Goal: Book appointment/travel/reservation

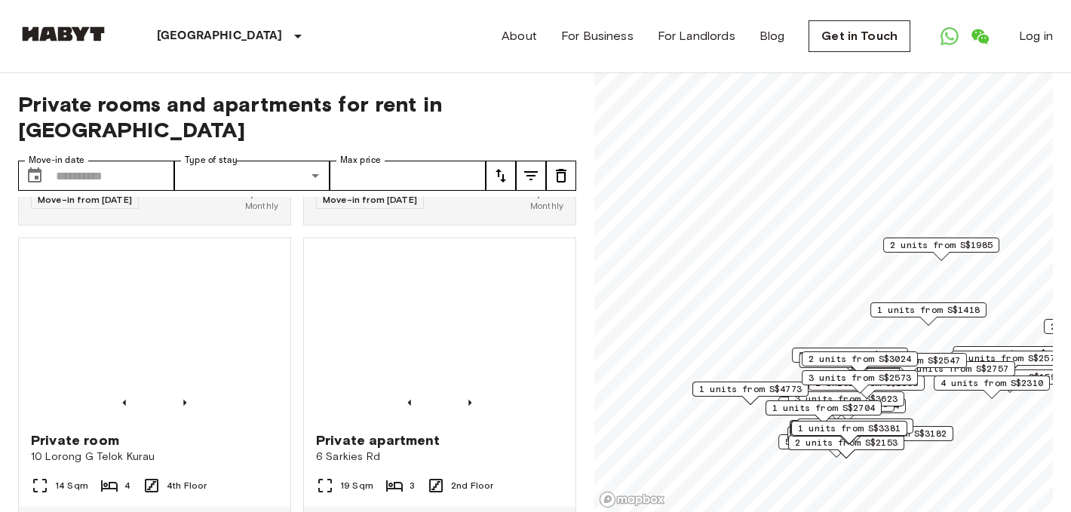
scroll to position [6374, 0]
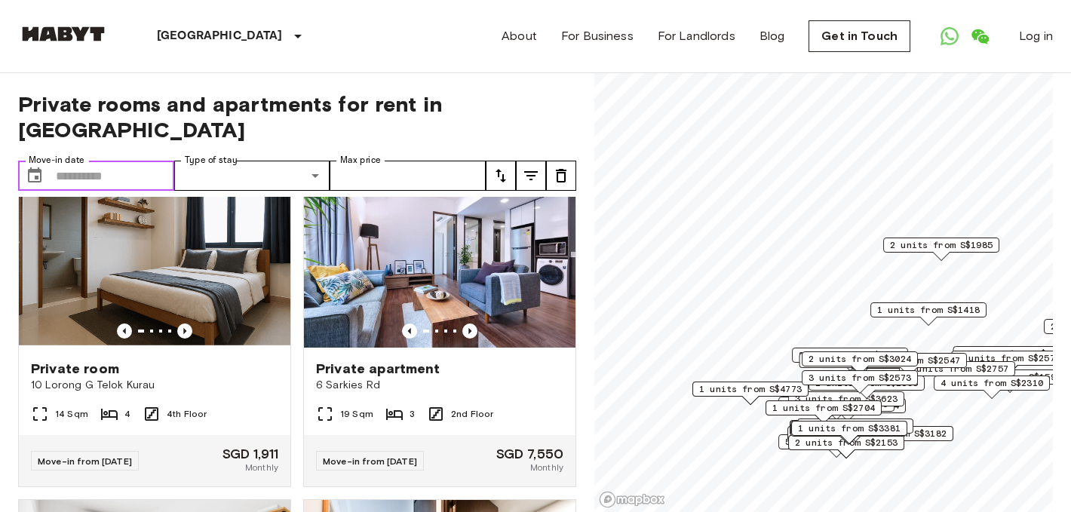
click at [124, 161] on input "Move-in date" at bounding box center [115, 176] width 118 height 30
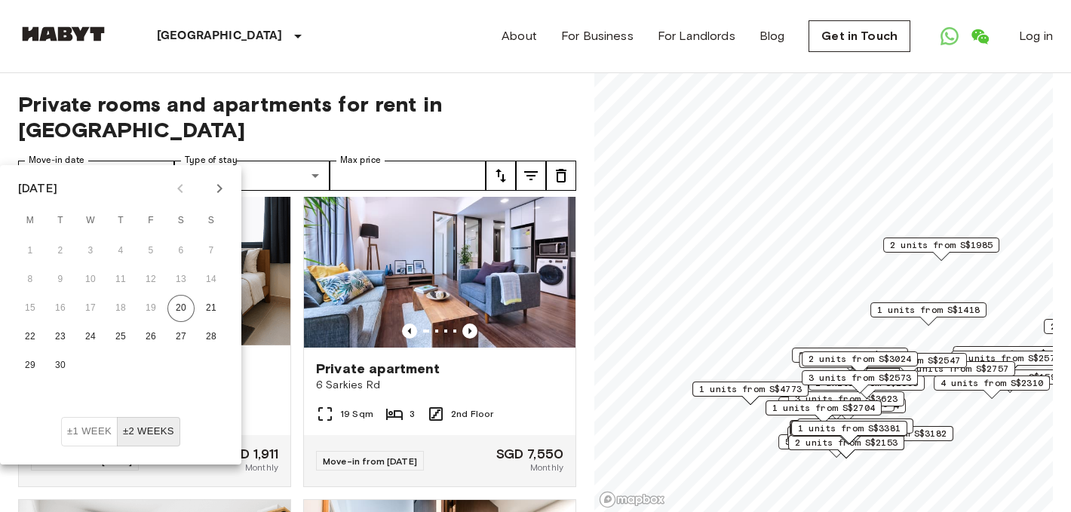
click at [218, 188] on icon "Next month" at bounding box center [219, 188] width 18 height 18
click at [178, 337] on button "22" at bounding box center [180, 336] width 27 height 27
type input "**********"
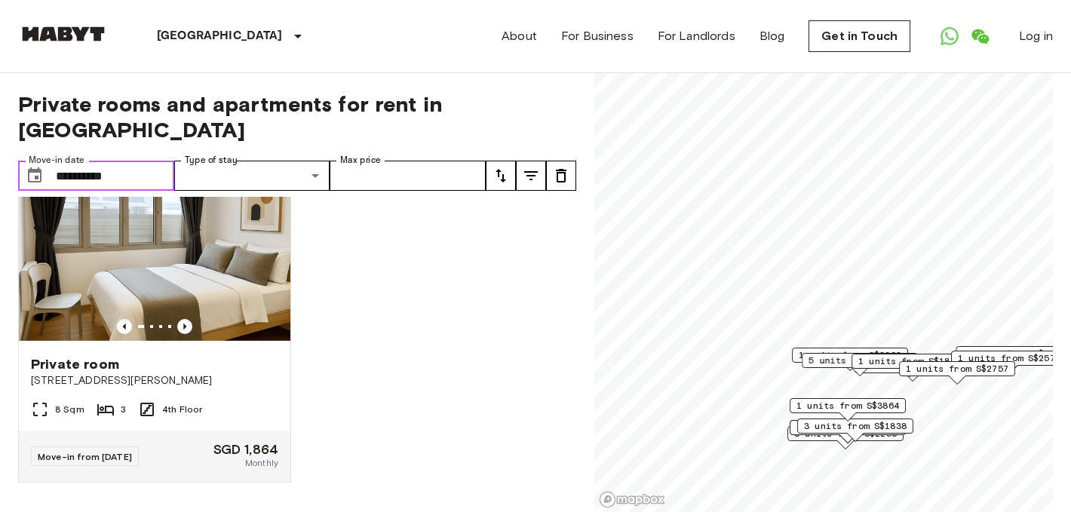
scroll to position [2688, 0]
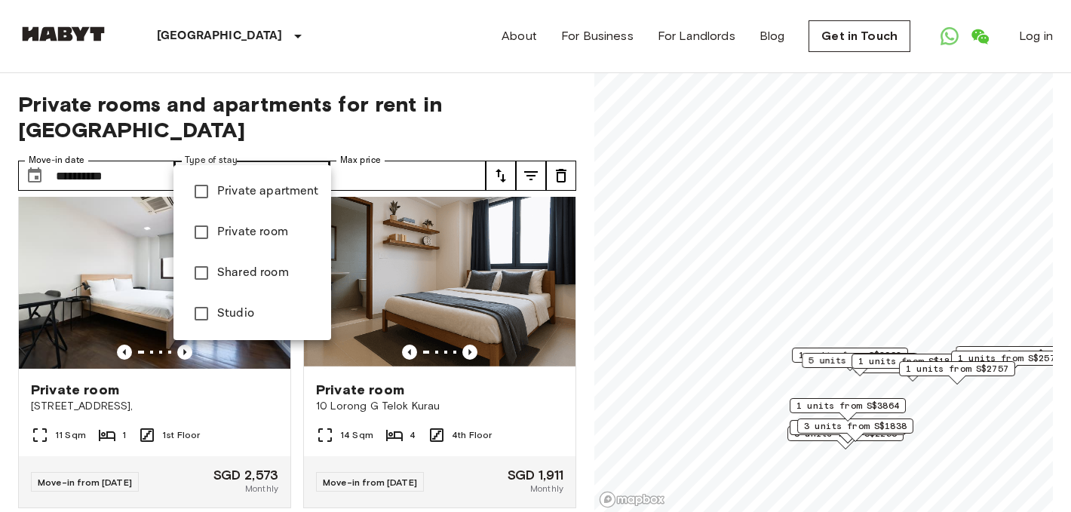
type input "**********"
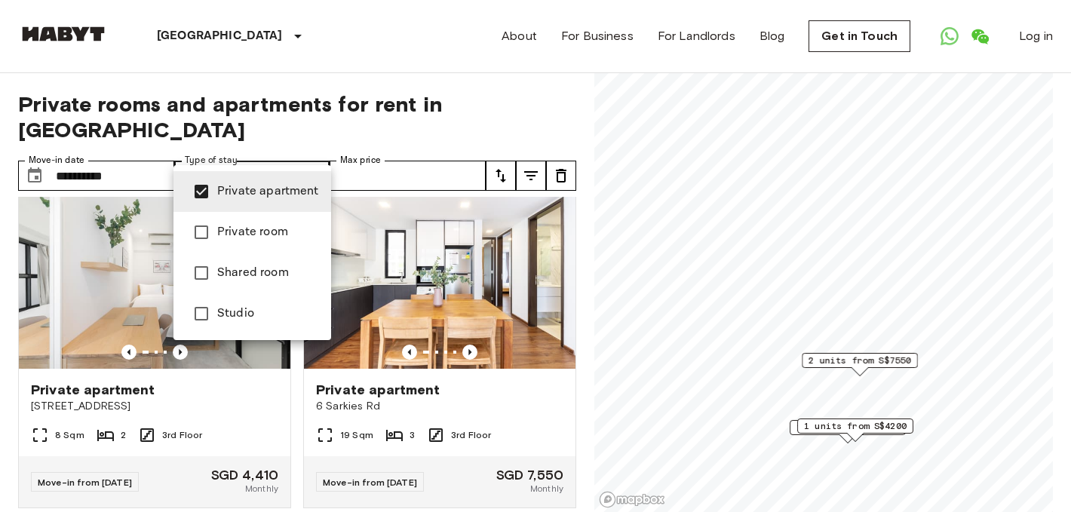
click at [460, 115] on div at bounding box center [535, 256] width 1071 height 512
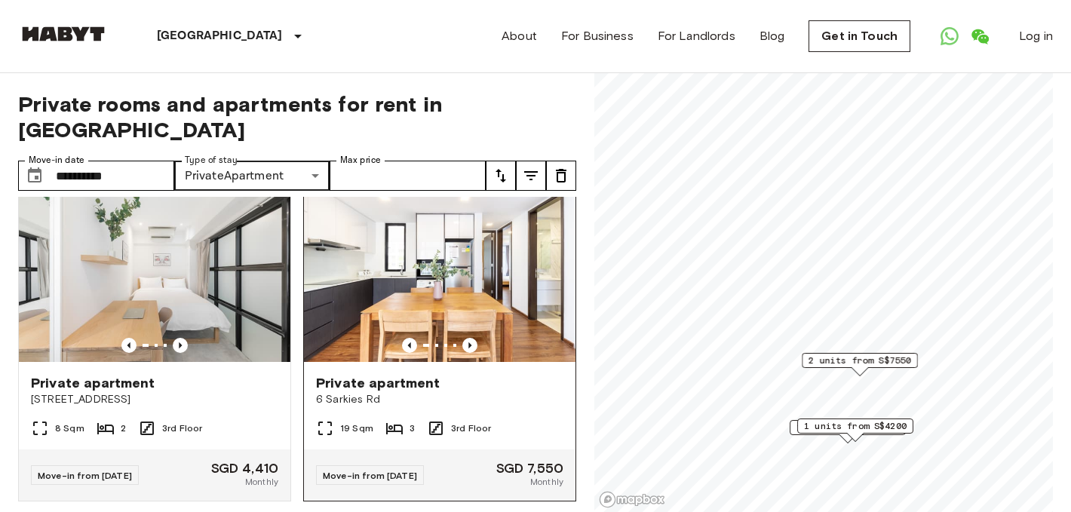
scroll to position [23, 0]
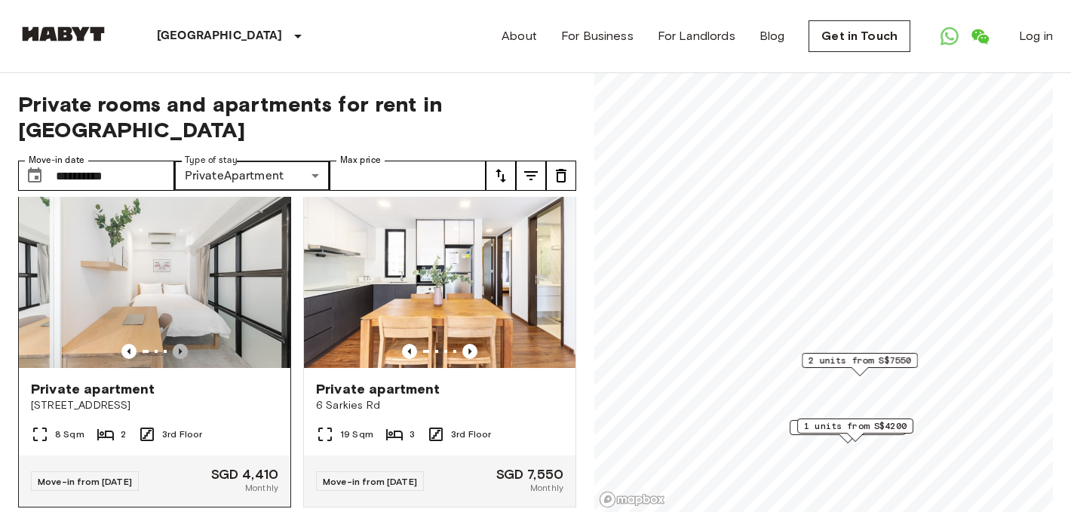
click at [180, 344] on icon "Previous image" at bounding box center [180, 351] width 15 height 15
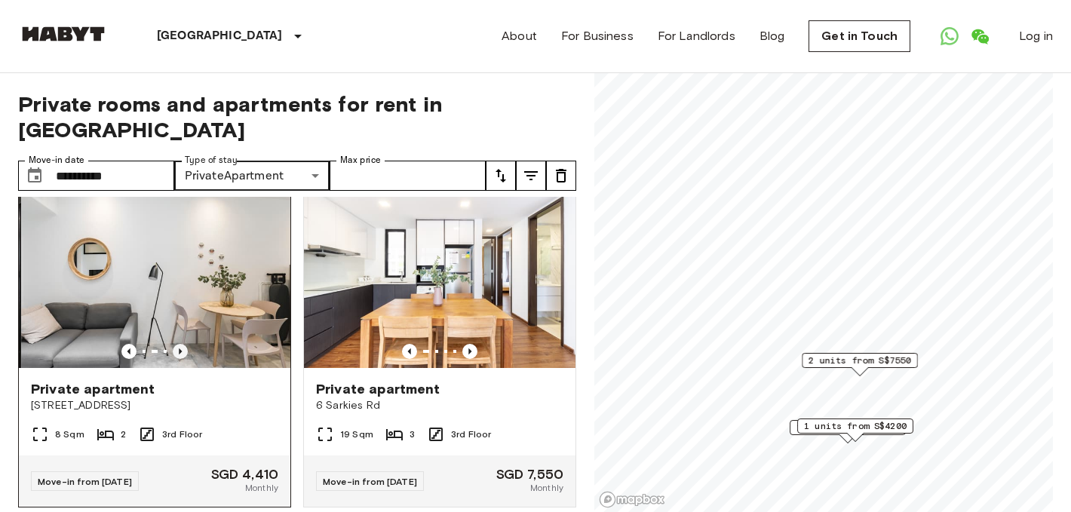
click at [180, 344] on icon "Previous image" at bounding box center [180, 351] width 15 height 15
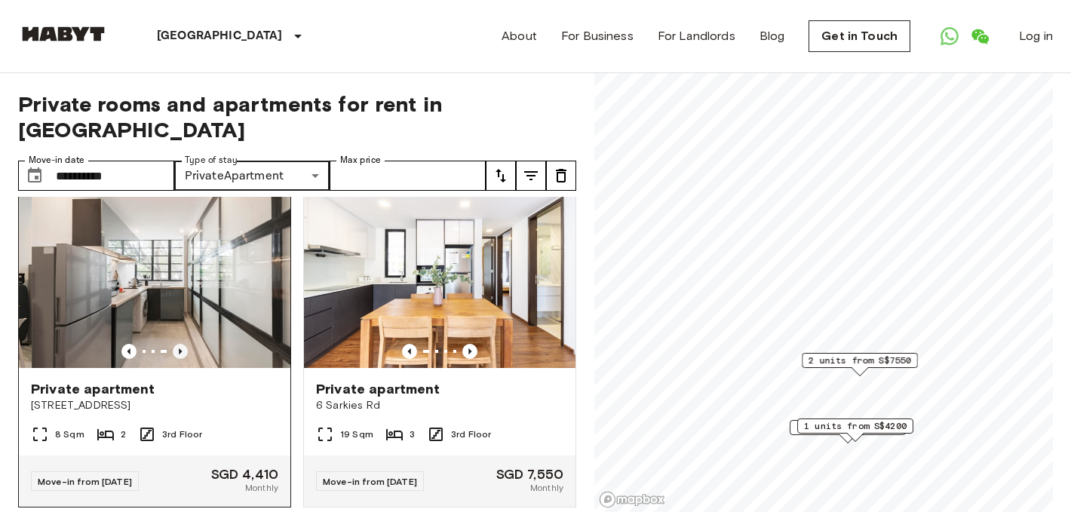
click at [180, 344] on icon "Previous image" at bounding box center [180, 351] width 15 height 15
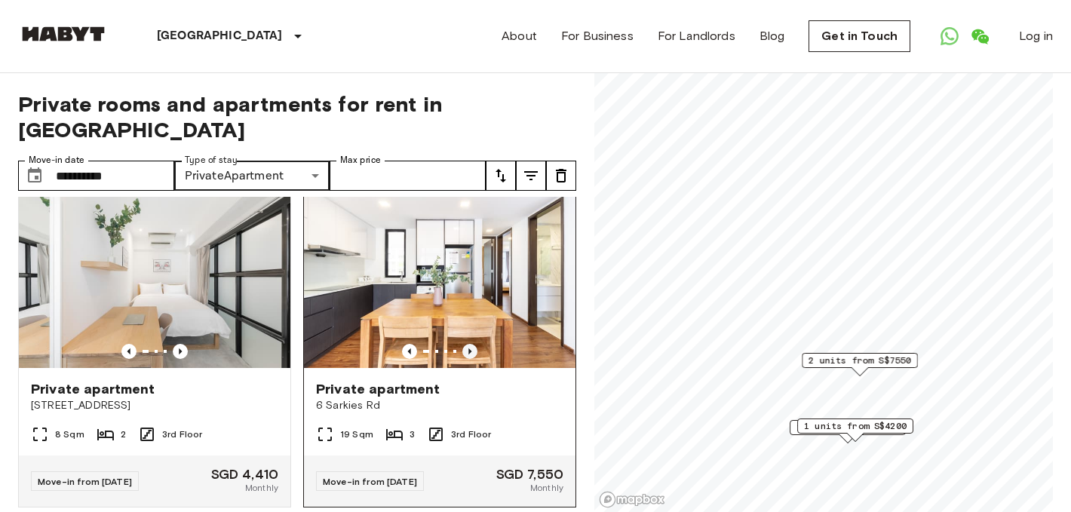
click at [467, 344] on icon "Previous image" at bounding box center [469, 351] width 15 height 15
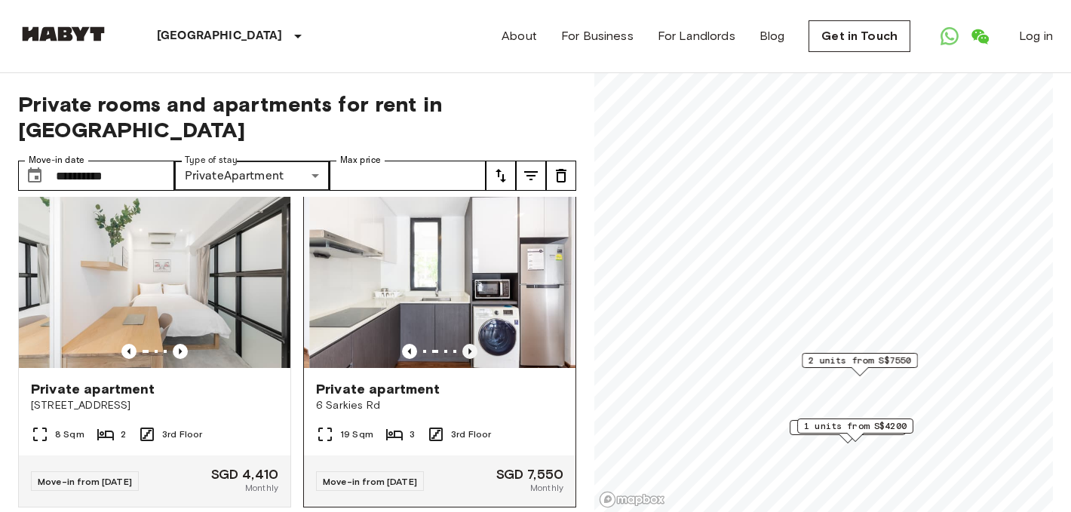
click at [467, 344] on icon "Previous image" at bounding box center [469, 351] width 15 height 15
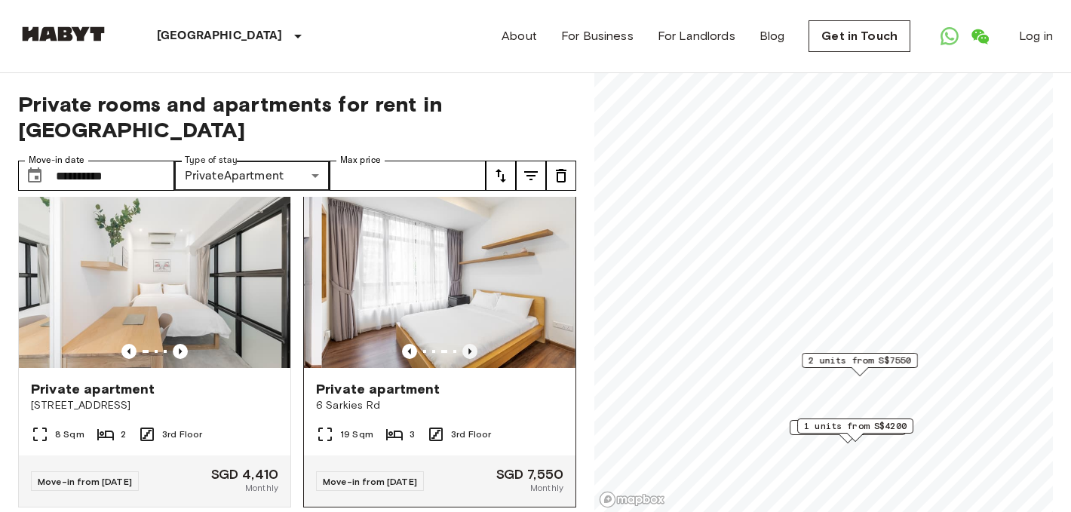
click at [467, 344] on icon "Previous image" at bounding box center [469, 351] width 15 height 15
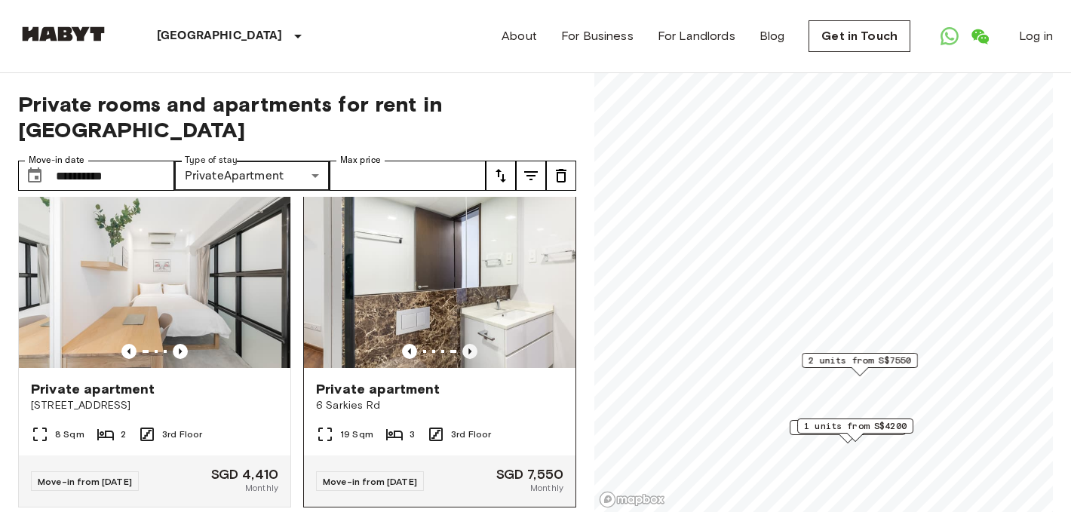
click at [467, 344] on icon "Previous image" at bounding box center [469, 351] width 15 height 15
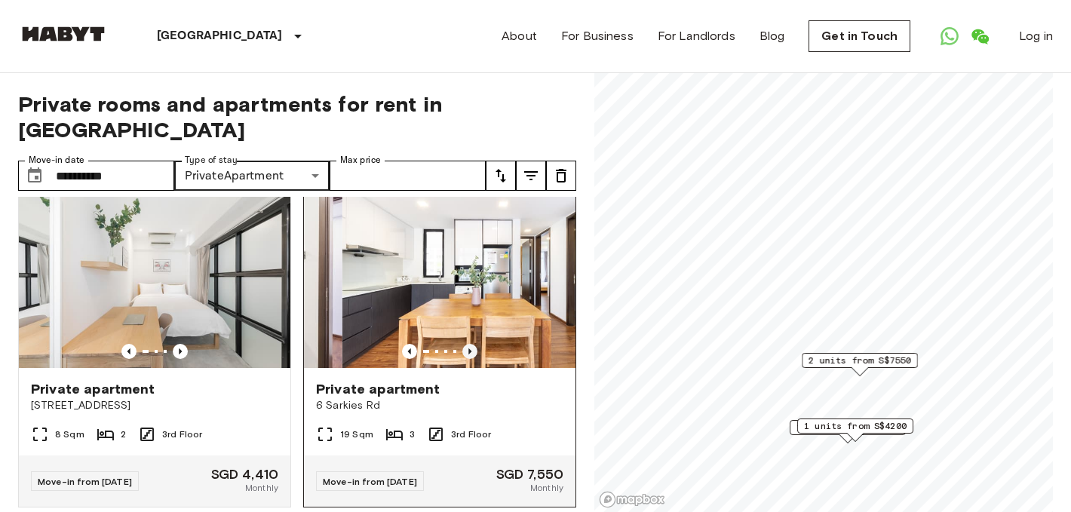
click at [467, 344] on icon "Previous image" at bounding box center [469, 351] width 15 height 15
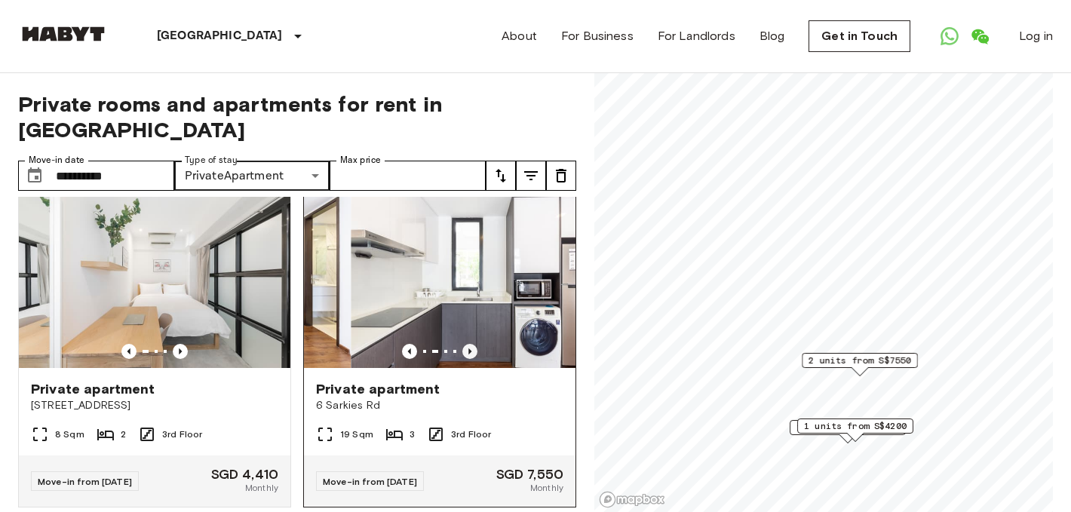
click at [467, 344] on icon "Previous image" at bounding box center [469, 351] width 15 height 15
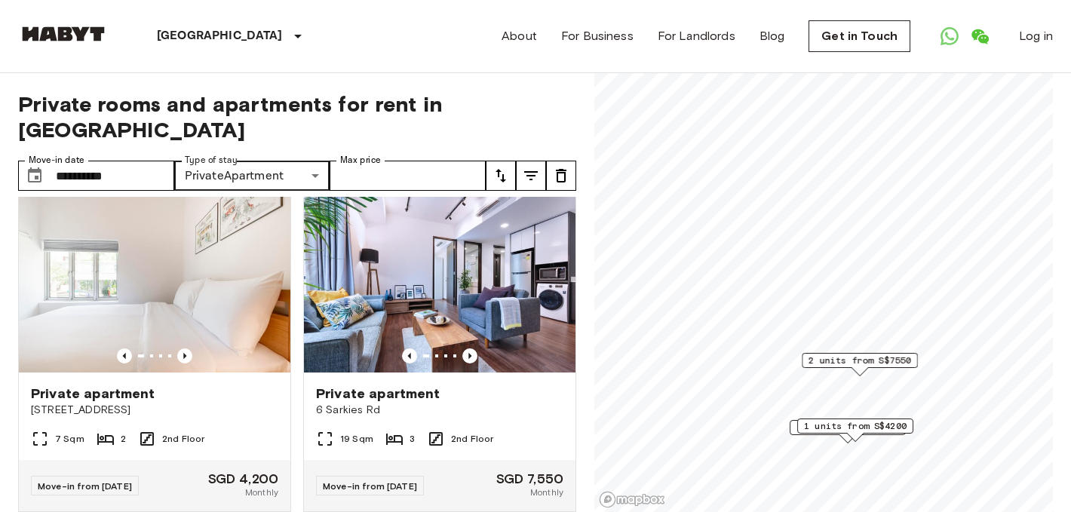
scroll to position [355, 0]
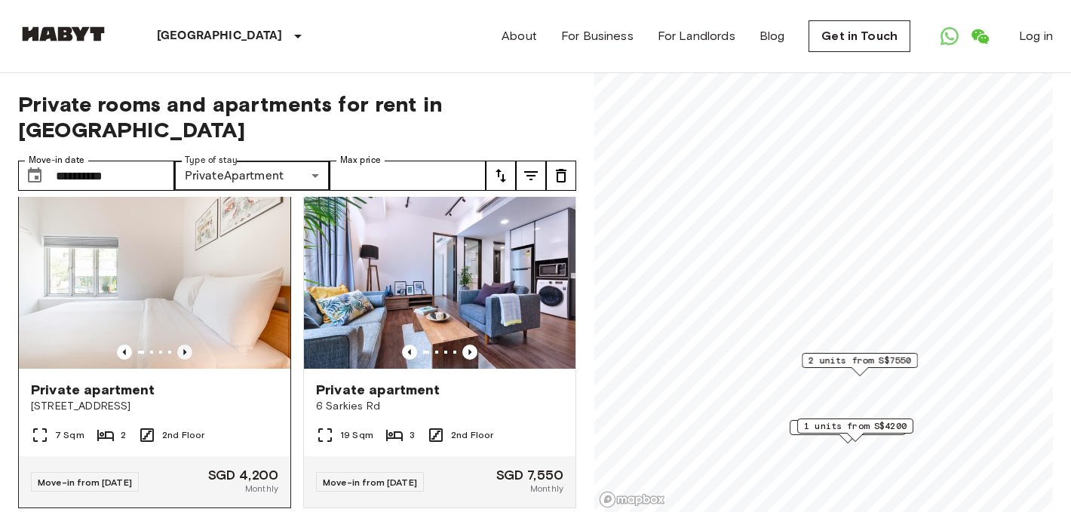
click at [188, 345] on icon "Previous image" at bounding box center [184, 352] width 15 height 15
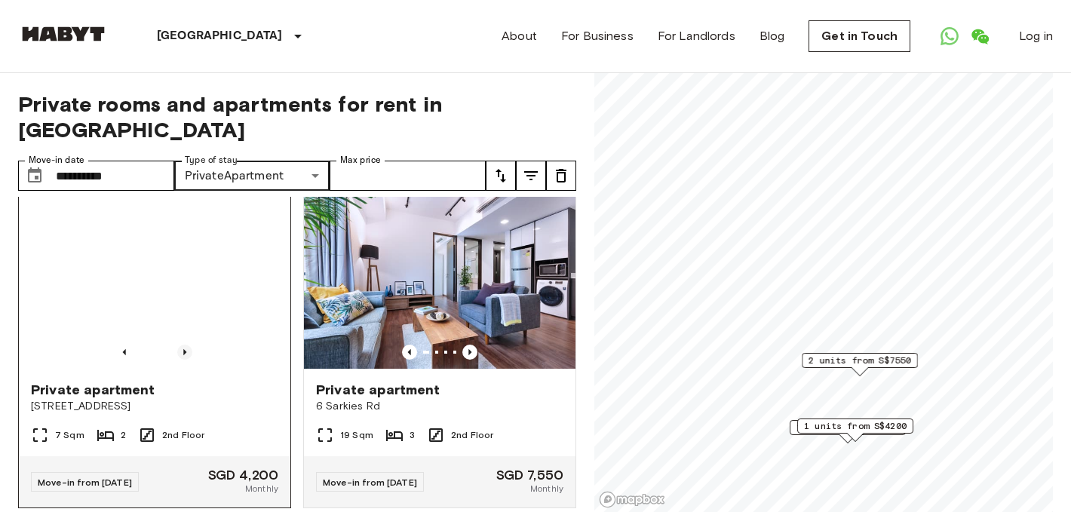
click at [188, 345] on icon "Previous image" at bounding box center [184, 352] width 15 height 15
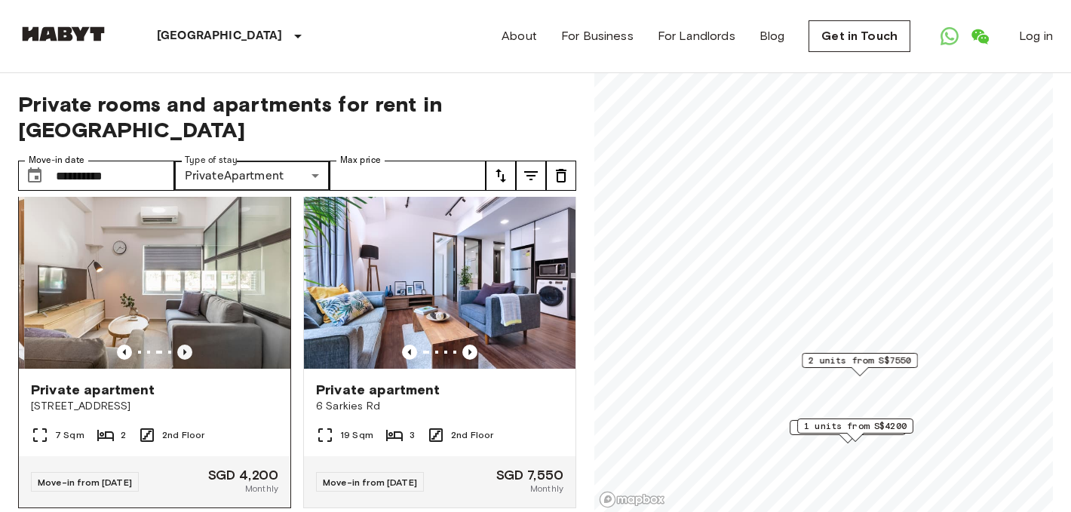
click at [188, 345] on icon "Previous image" at bounding box center [184, 352] width 15 height 15
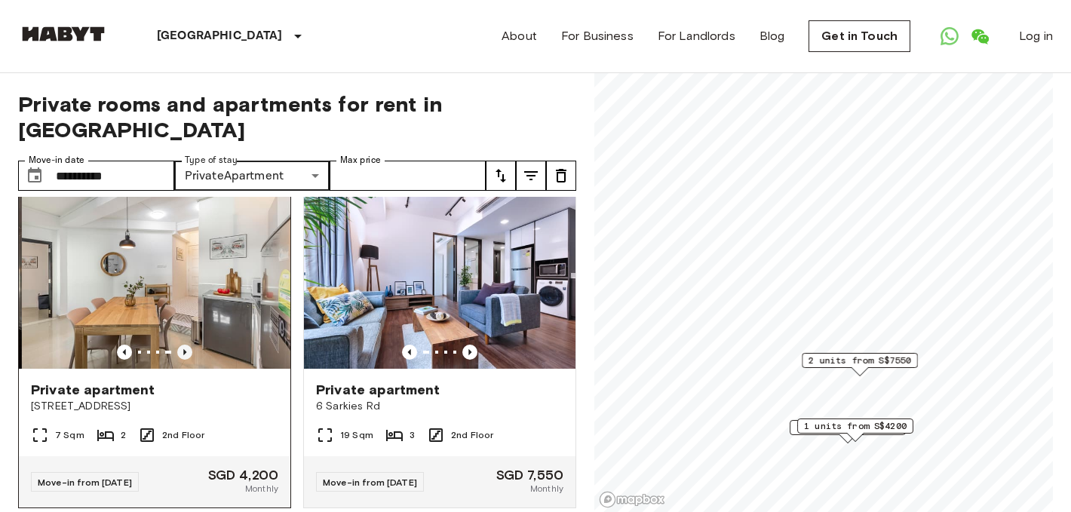
click at [188, 345] on icon "Previous image" at bounding box center [184, 352] width 15 height 15
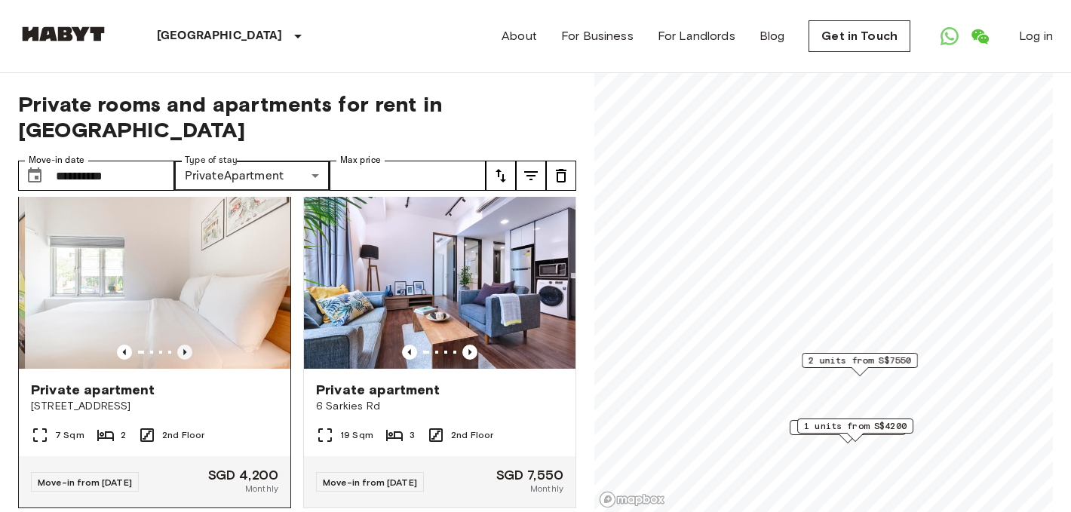
click at [188, 345] on icon "Previous image" at bounding box center [184, 352] width 15 height 15
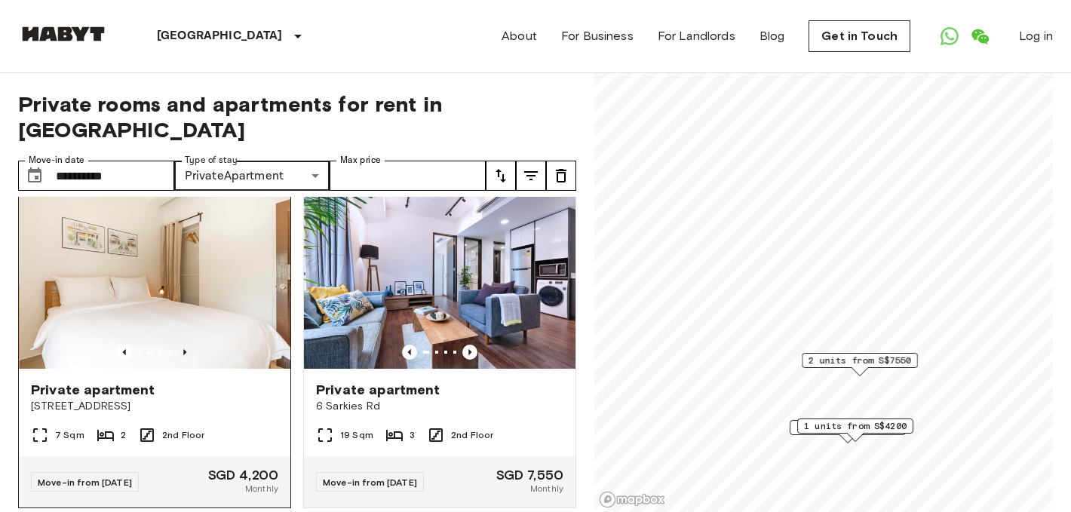
click at [188, 345] on icon "Previous image" at bounding box center [184, 352] width 15 height 15
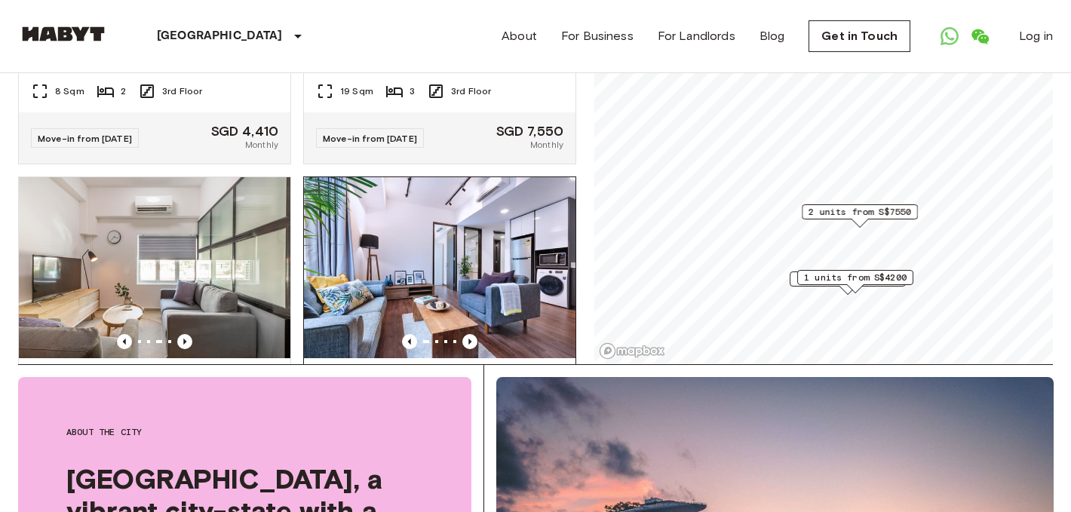
scroll to position [219, 0]
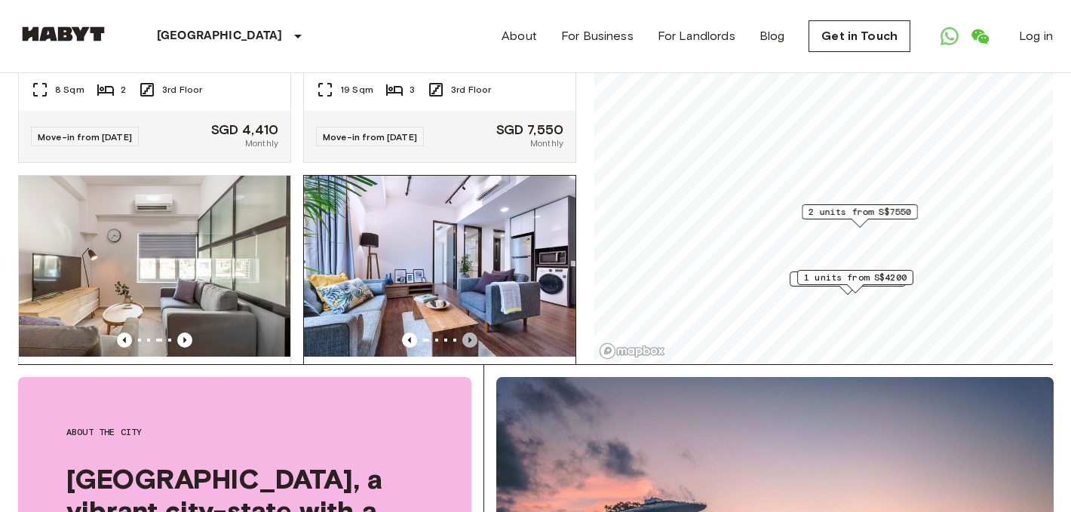
click at [470, 332] on icon "Previous image" at bounding box center [469, 339] width 15 height 15
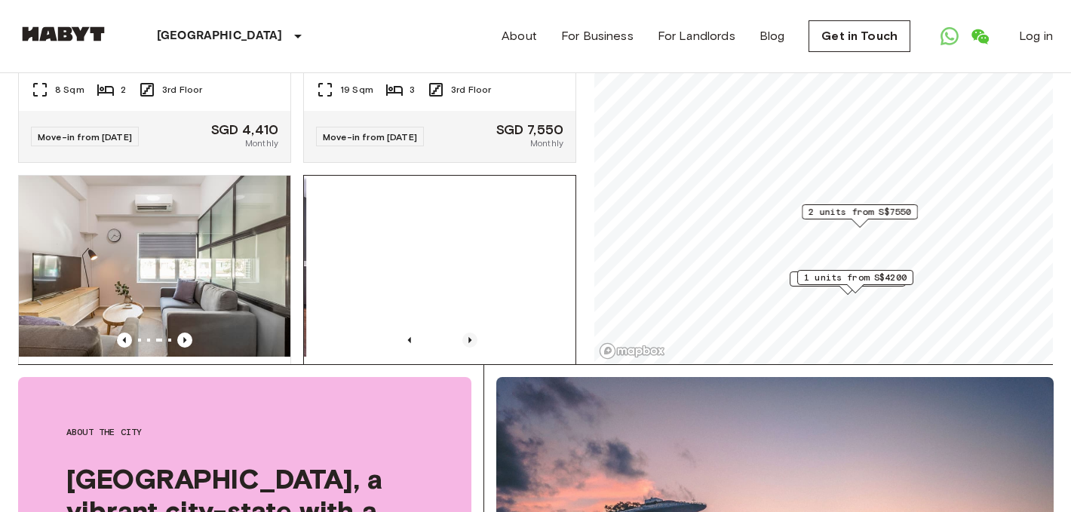
click at [470, 332] on icon "Previous image" at bounding box center [469, 339] width 15 height 15
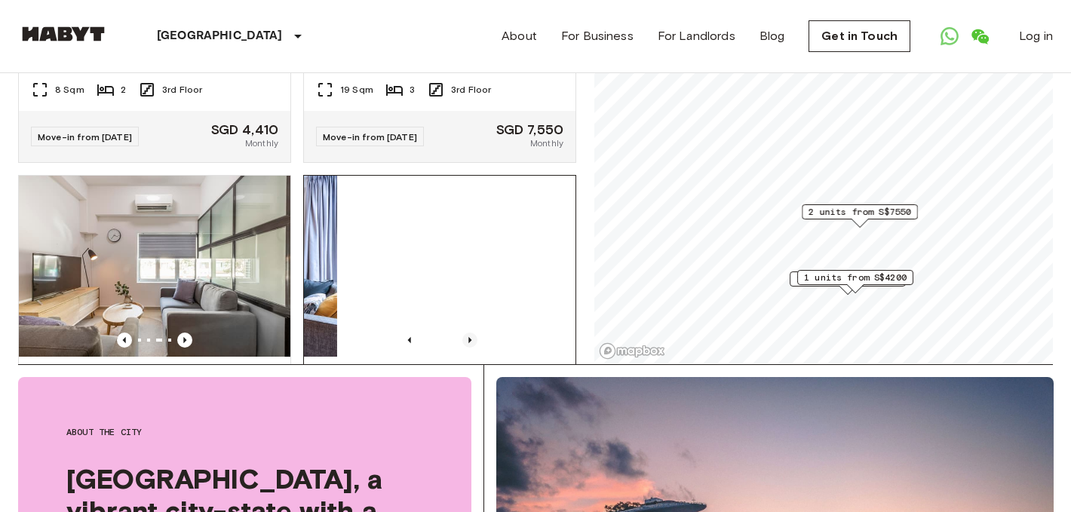
click at [470, 332] on icon "Previous image" at bounding box center [469, 339] width 15 height 15
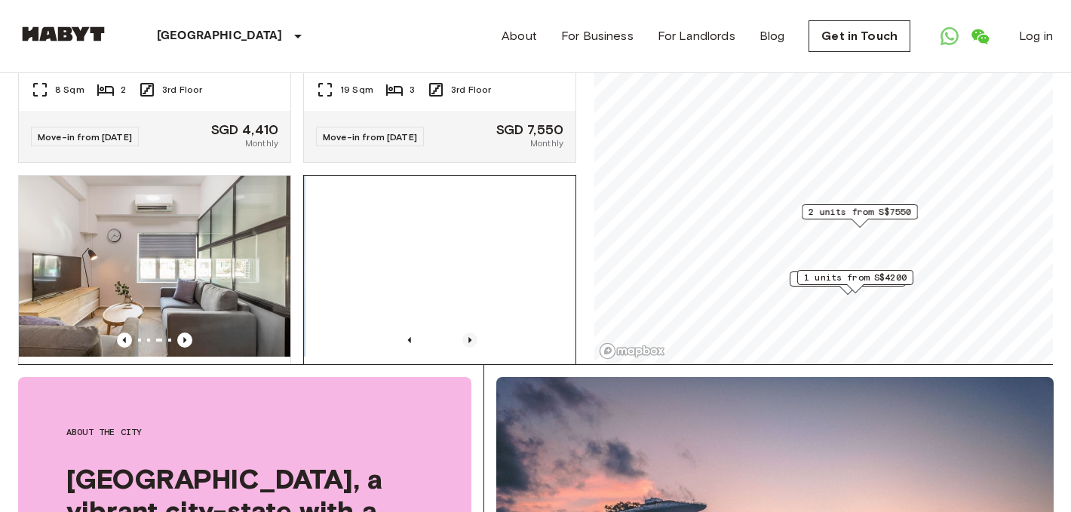
click at [470, 332] on icon "Previous image" at bounding box center [469, 339] width 15 height 15
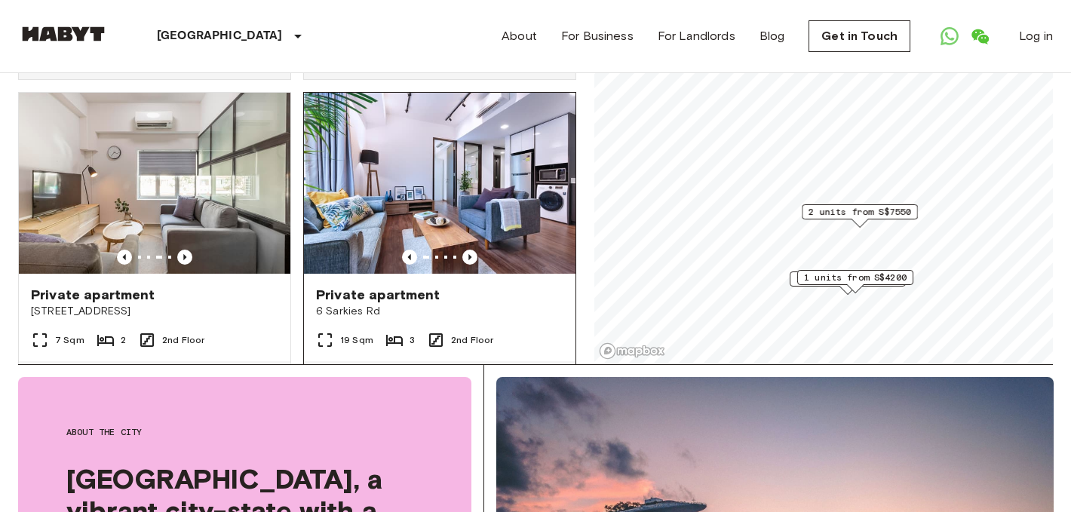
scroll to position [305, 0]
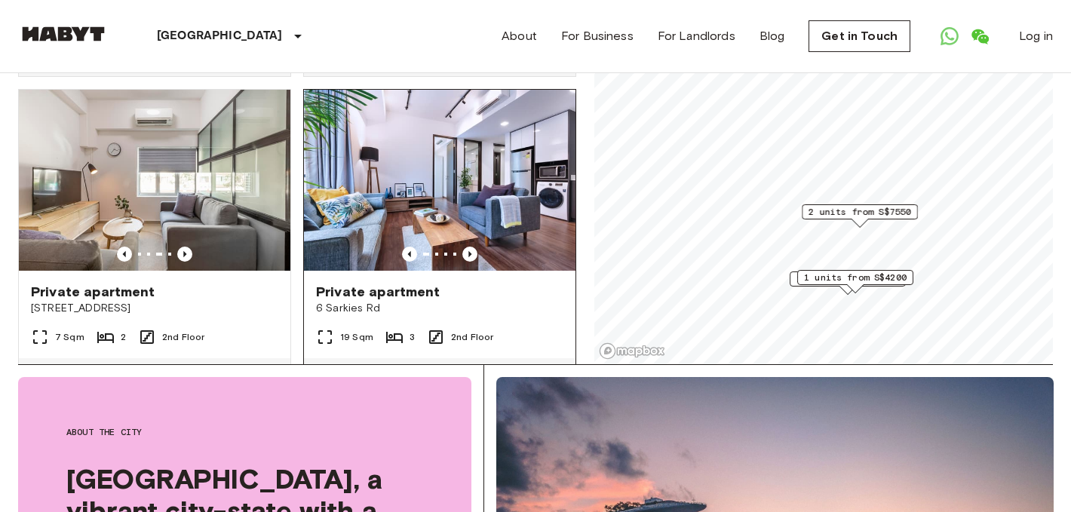
click at [496, 176] on img at bounding box center [439, 180] width 271 height 181
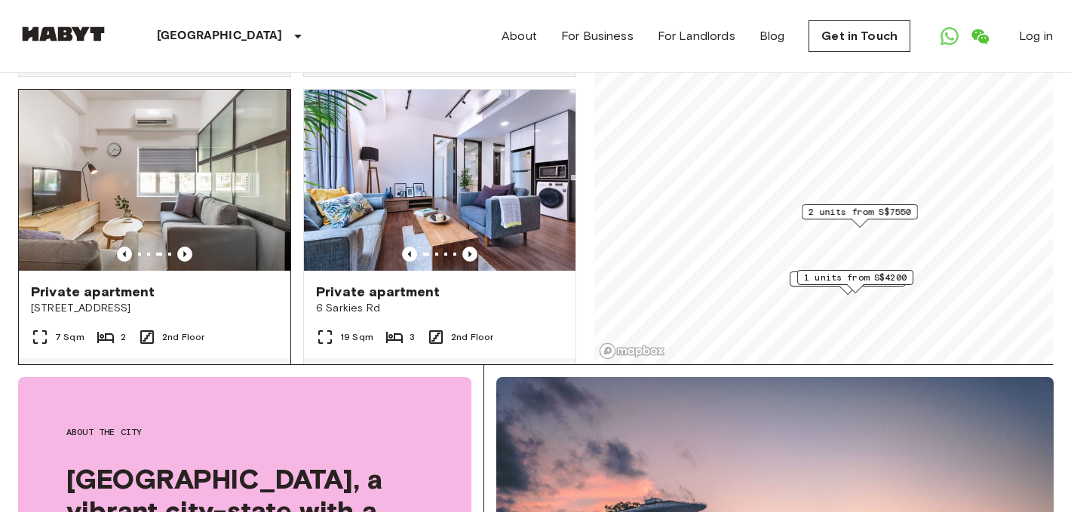
scroll to position [355, 0]
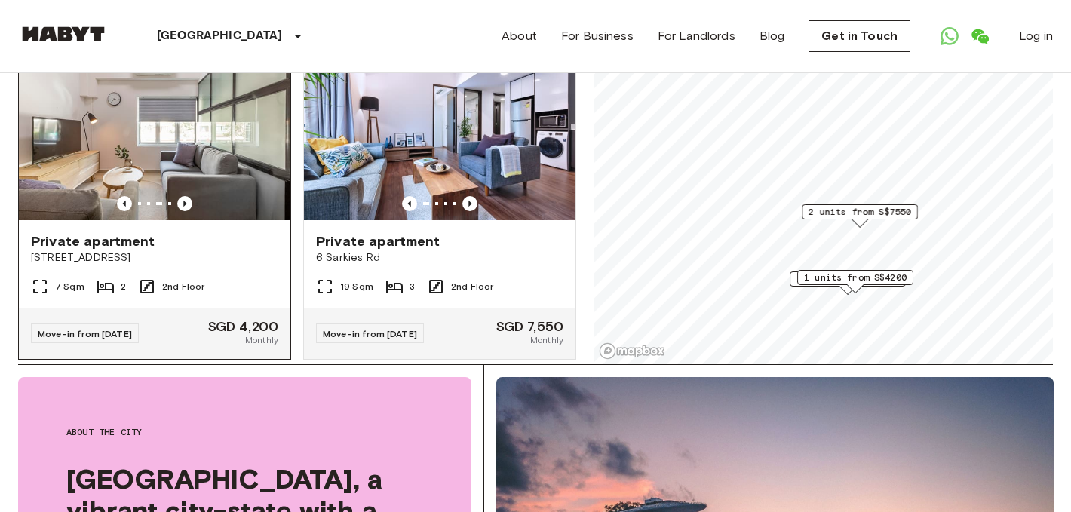
click at [228, 131] on img at bounding box center [154, 129] width 271 height 181
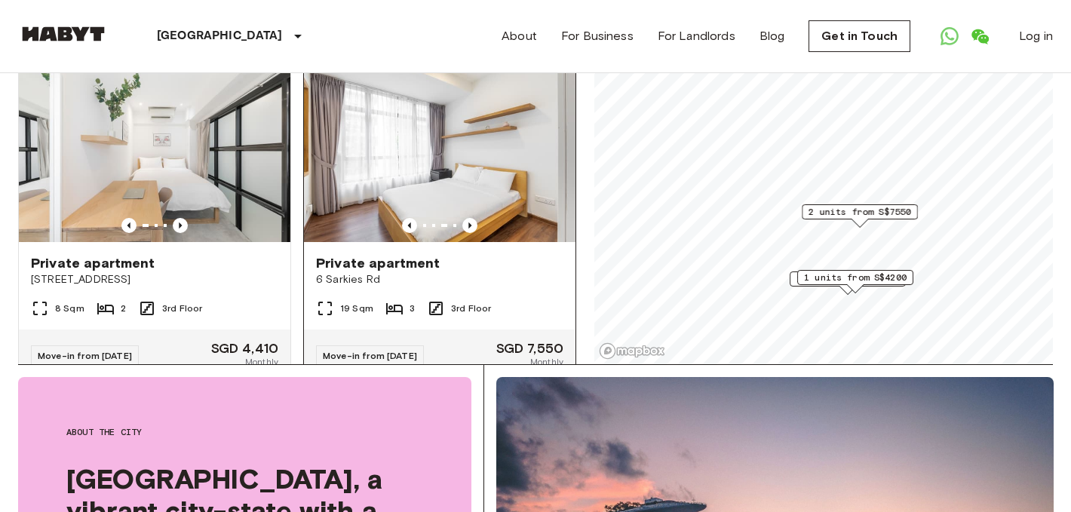
scroll to position [2, 0]
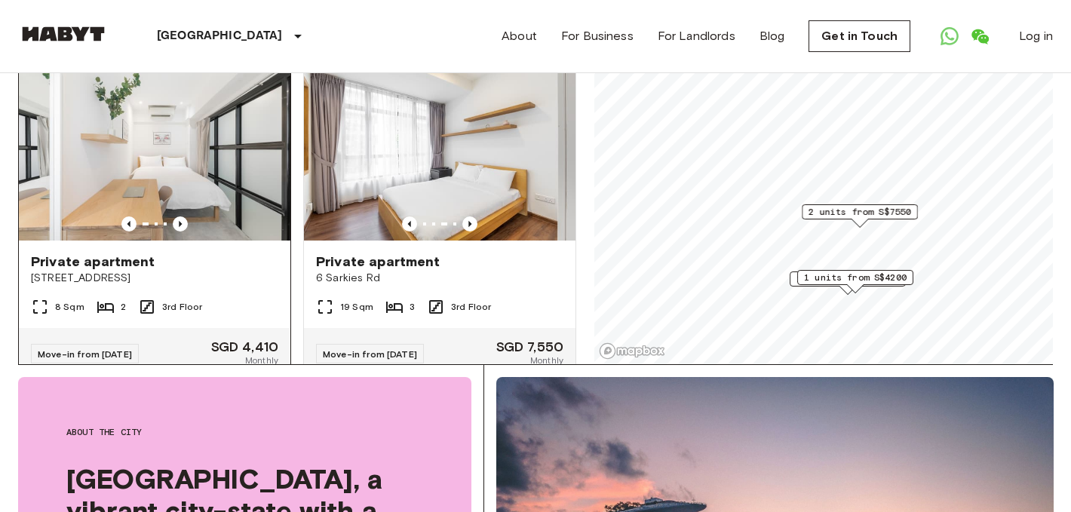
click at [230, 149] on img at bounding box center [154, 150] width 271 height 181
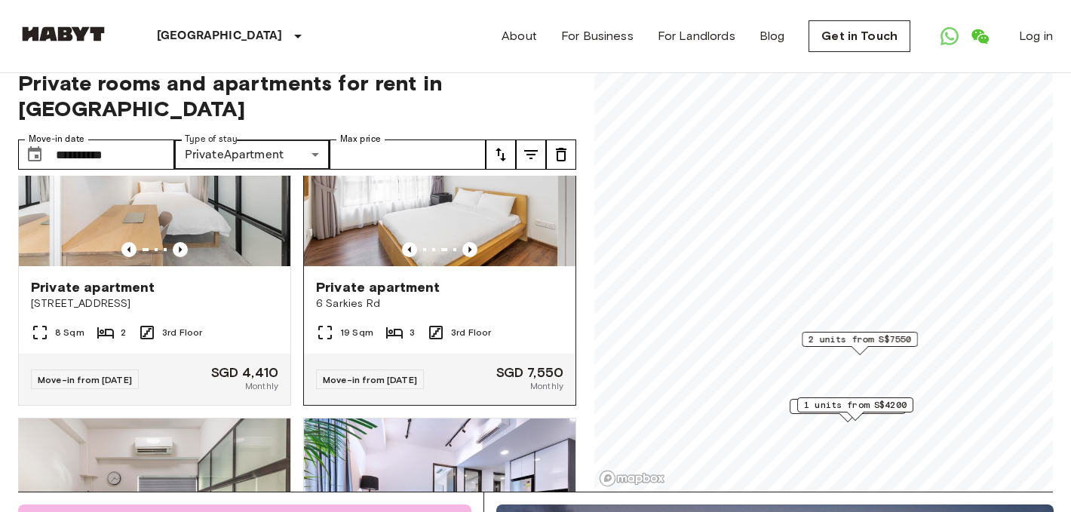
scroll to position [104, 0]
click at [504, 241] on div at bounding box center [439, 248] width 271 height 15
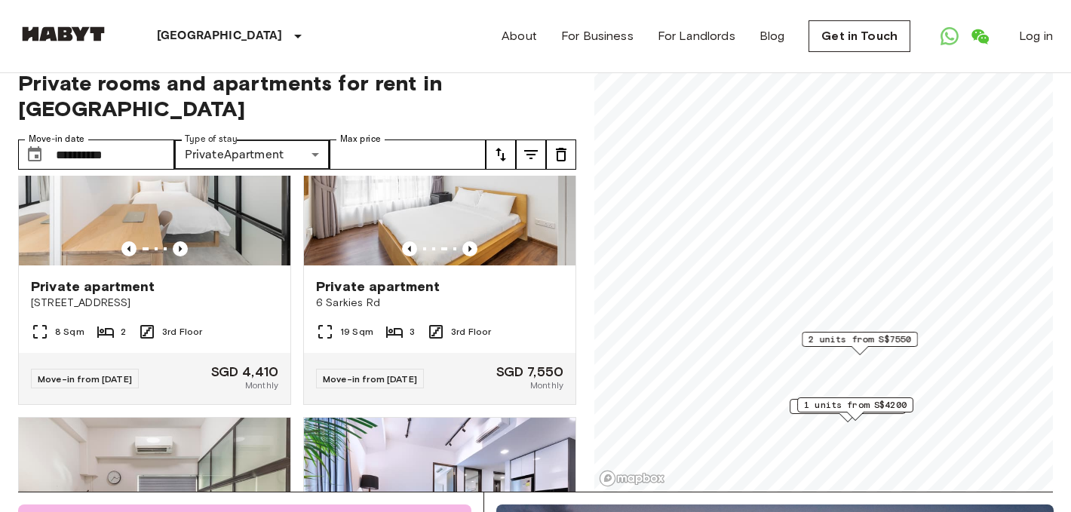
scroll to position [0, 0]
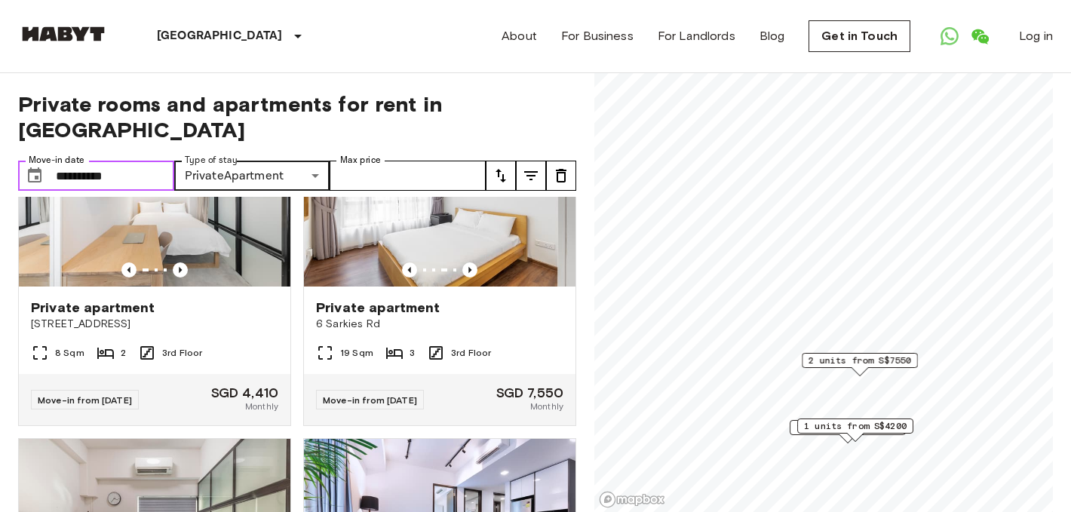
click at [149, 161] on input "**********" at bounding box center [115, 176] width 118 height 30
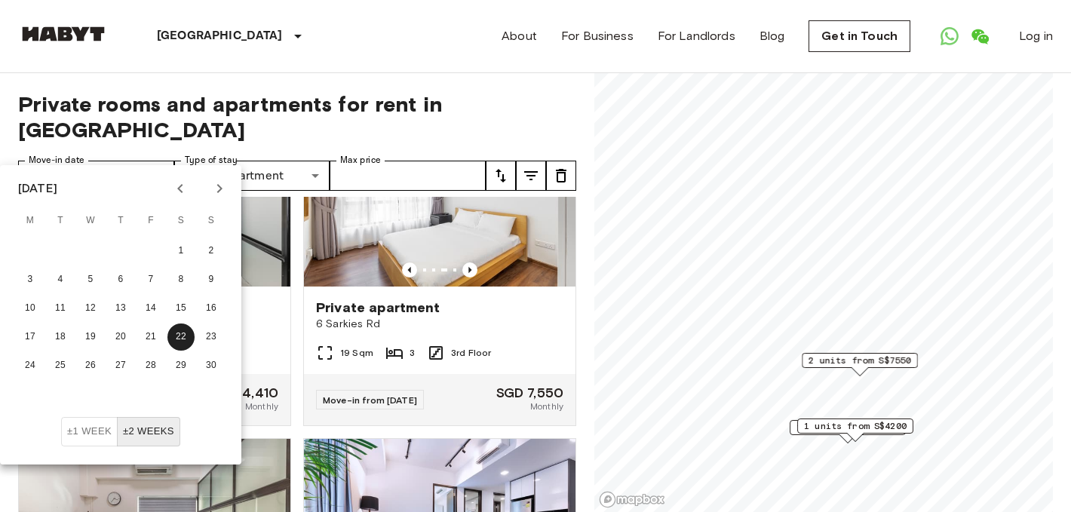
click at [328, 117] on div "**********" at bounding box center [297, 293] width 558 height 440
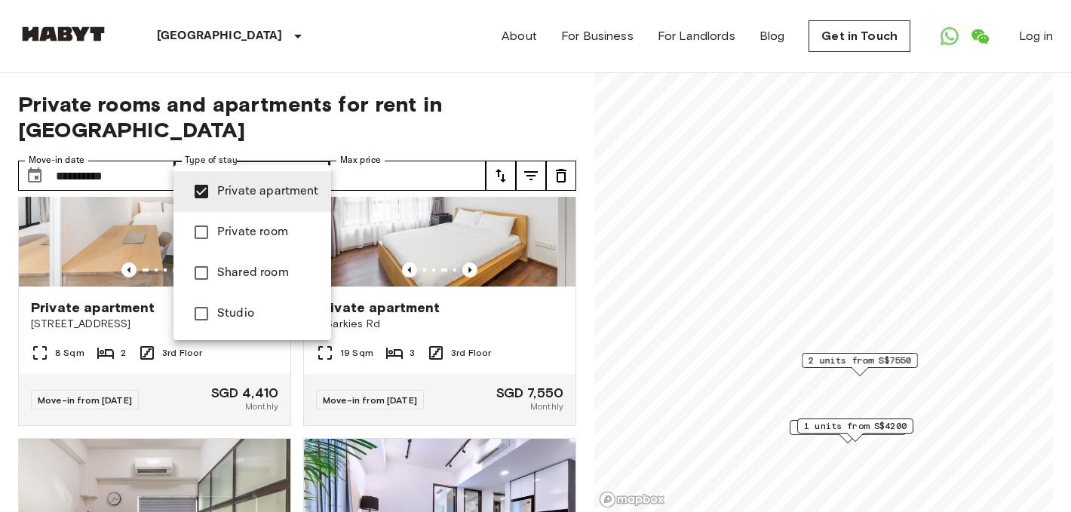
click at [351, 117] on div at bounding box center [535, 256] width 1071 height 512
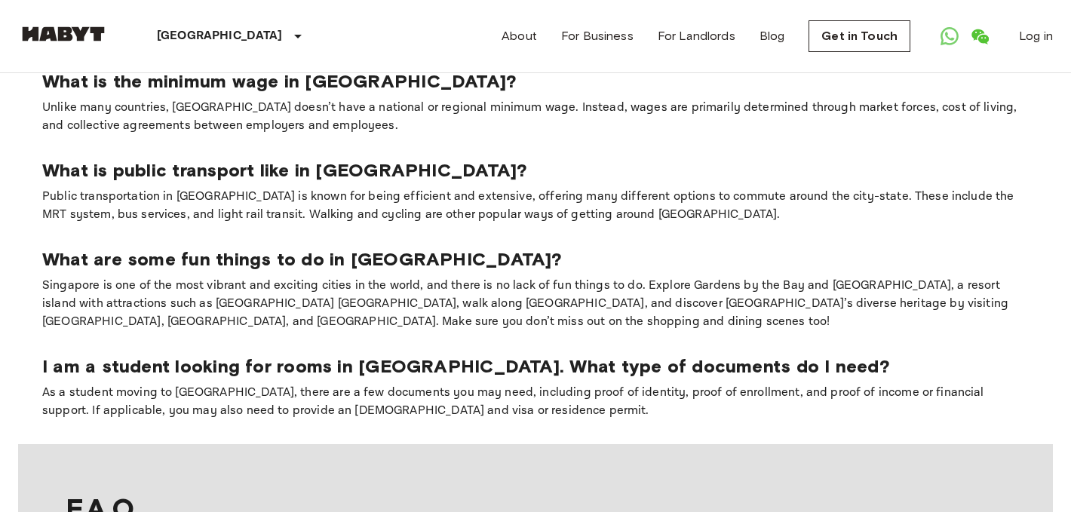
scroll to position [593, 0]
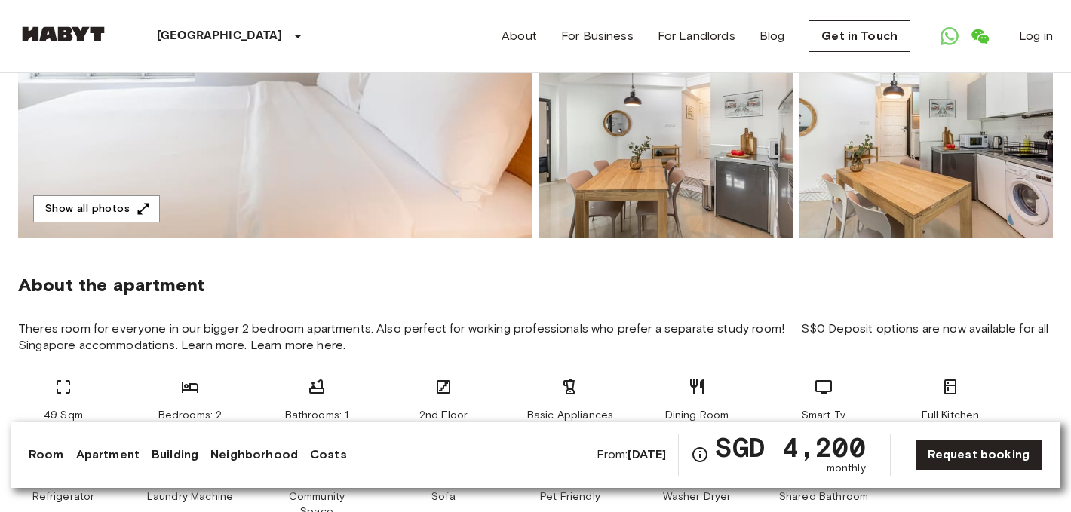
scroll to position [479, 0]
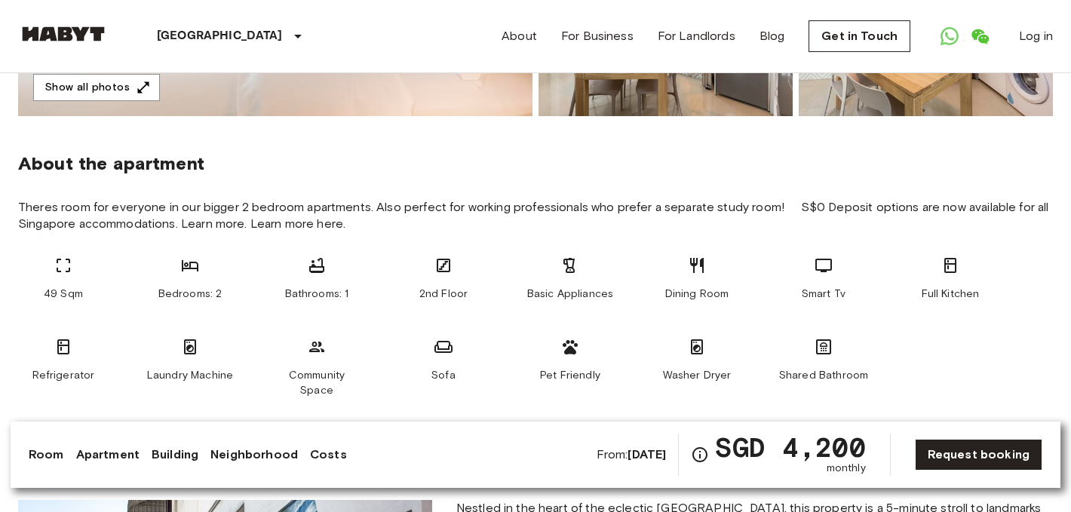
click at [185, 265] on icon at bounding box center [190, 265] width 17 height 11
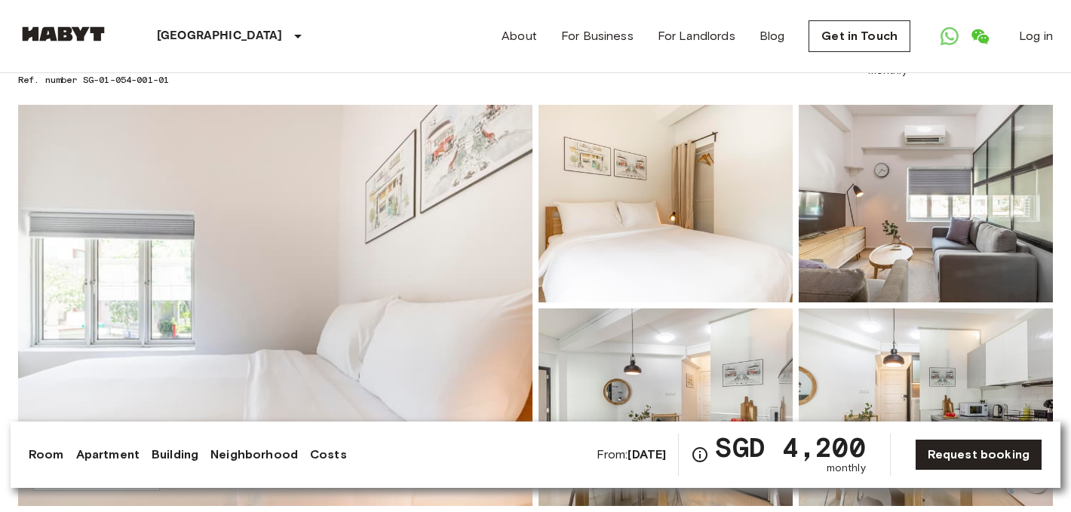
scroll to position [0, 0]
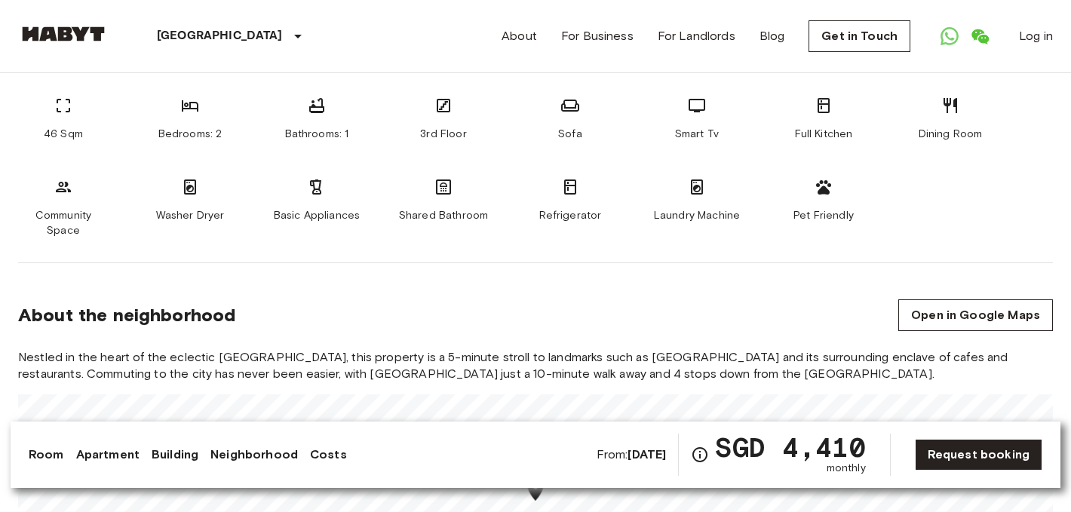
scroll to position [877, 0]
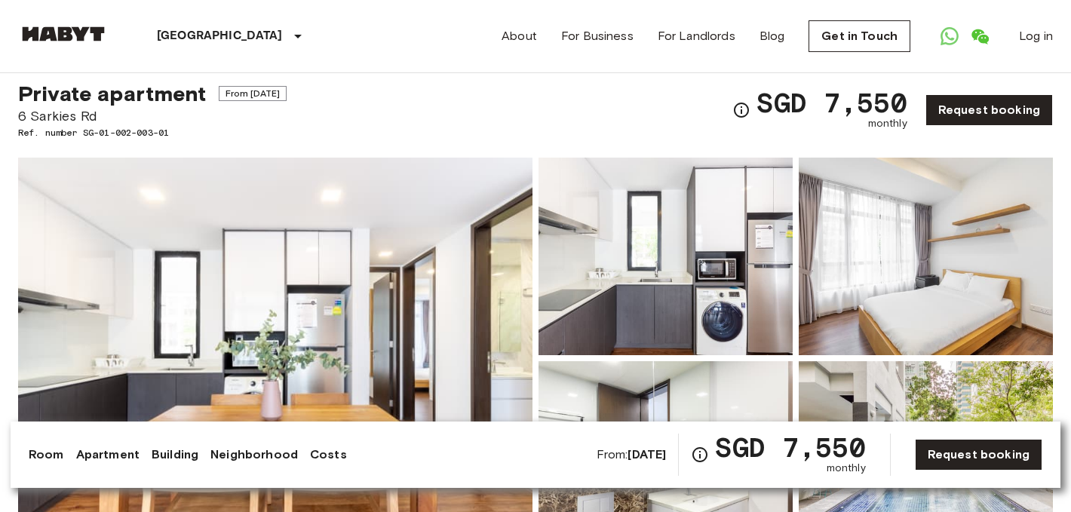
scroll to position [32, 0]
